Goal: Understand process/instructions

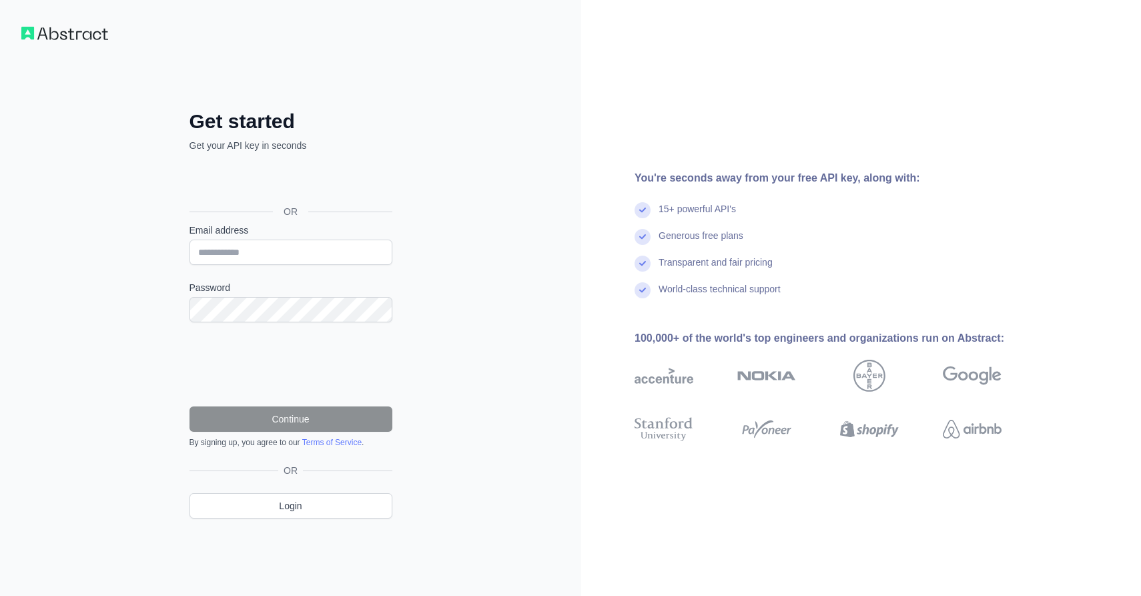
click at [312, 201] on div "OR" at bounding box center [290, 211] width 203 height 24
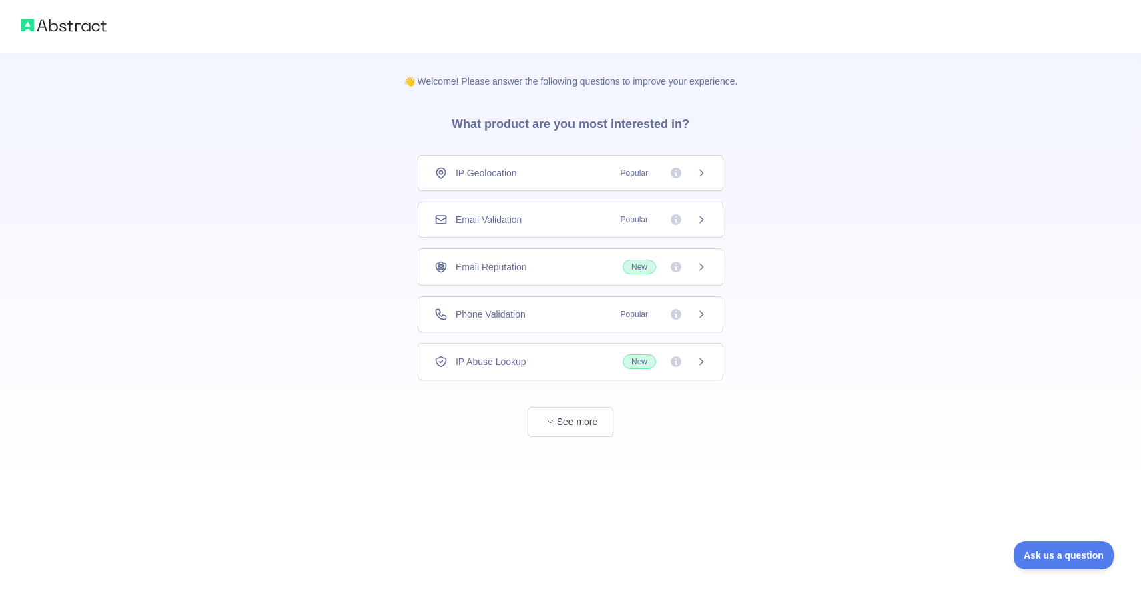
click at [709, 219] on div "Email Validation Popular" at bounding box center [571, 219] width 306 height 36
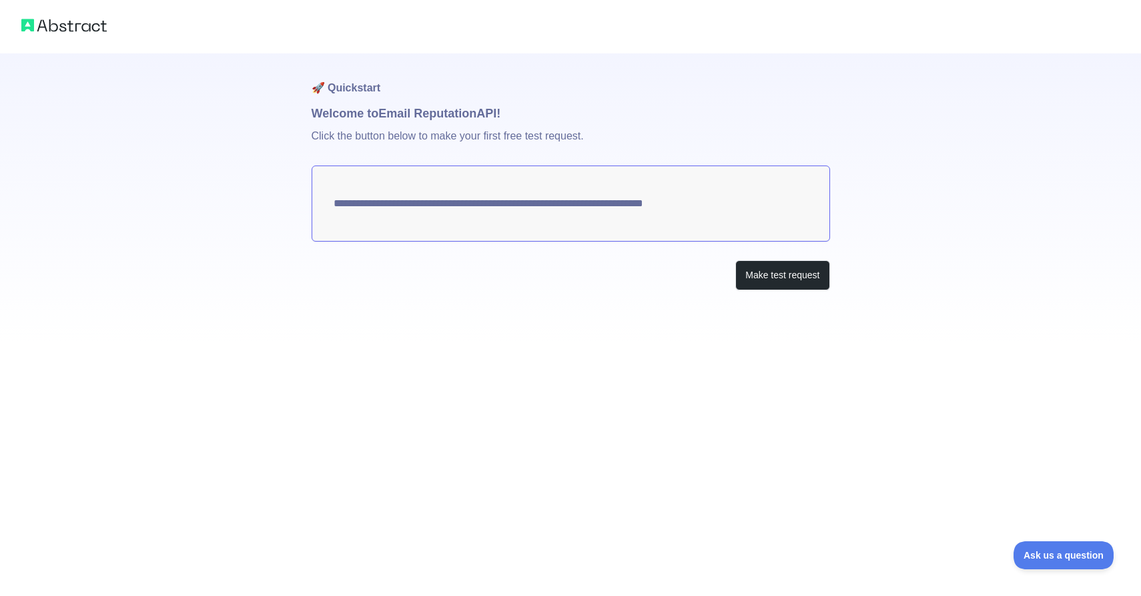
click at [740, 230] on textarea "**********" at bounding box center [571, 203] width 518 height 76
click at [772, 281] on button "Make test request" at bounding box center [782, 275] width 94 height 30
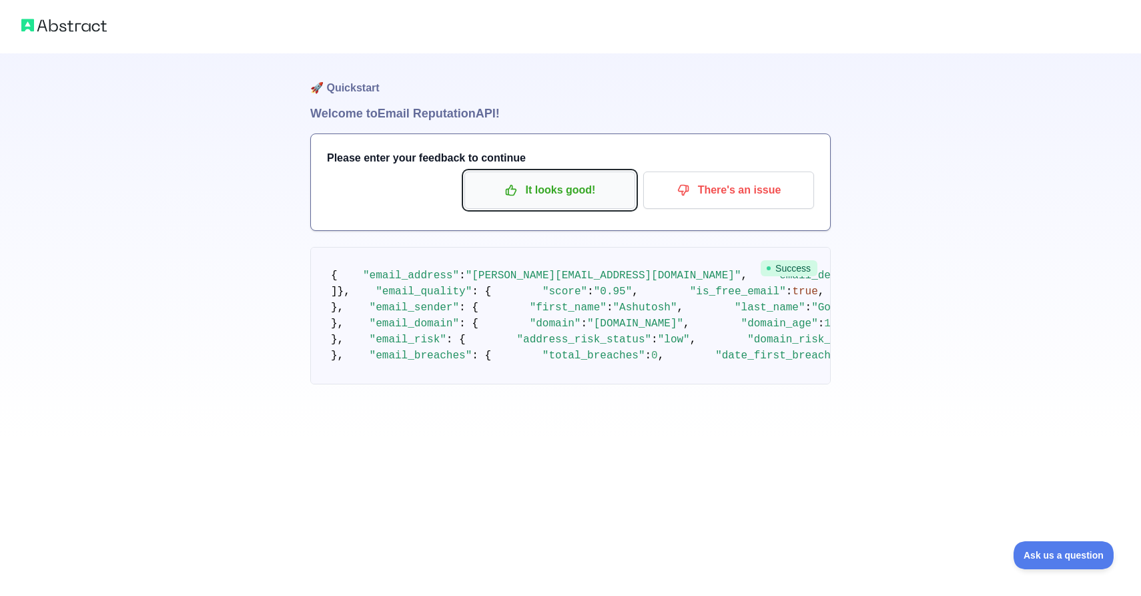
click at [538, 201] on button "It looks good!" at bounding box center [549, 189] width 171 height 37
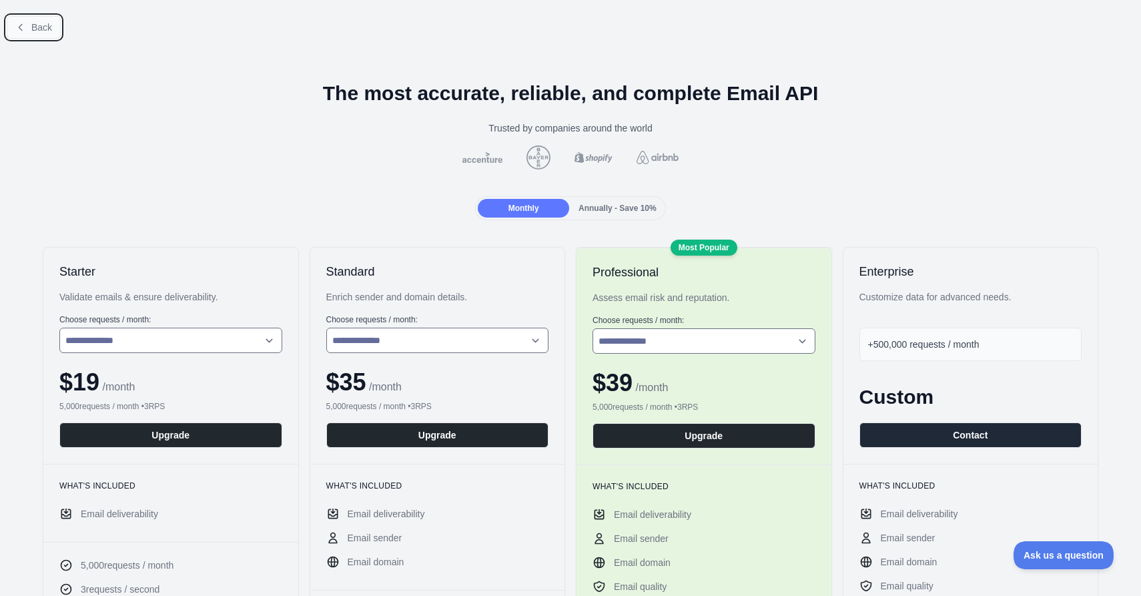
click at [42, 17] on button "Back" at bounding box center [34, 27] width 54 height 23
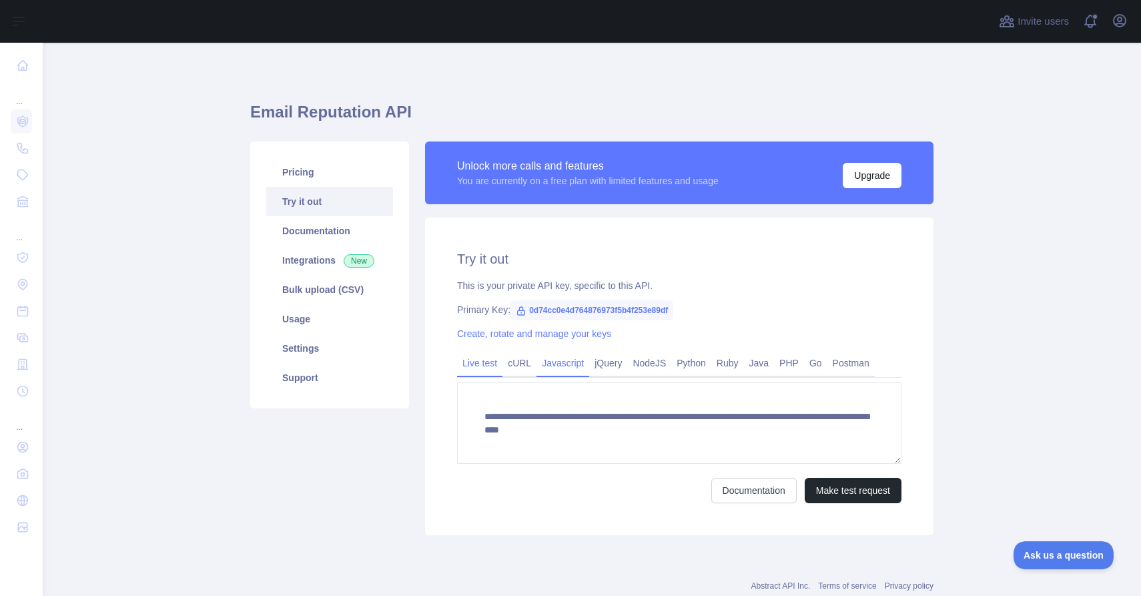
click at [579, 370] on link "Javascript" at bounding box center [562, 362] width 53 height 21
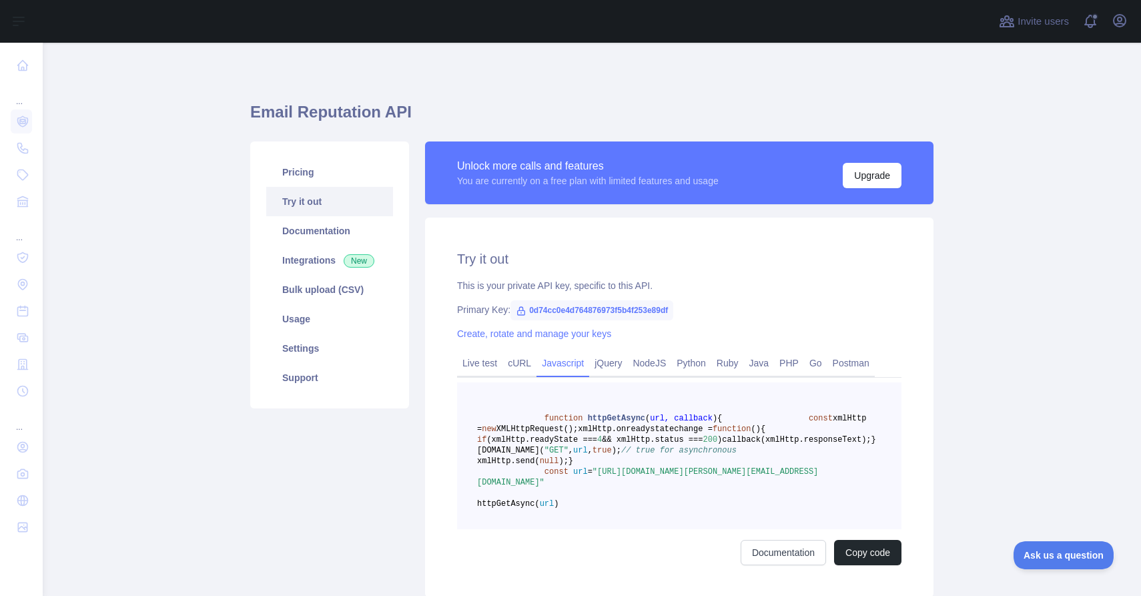
scroll to position [5, 0]
